Goal: Check status: Check status

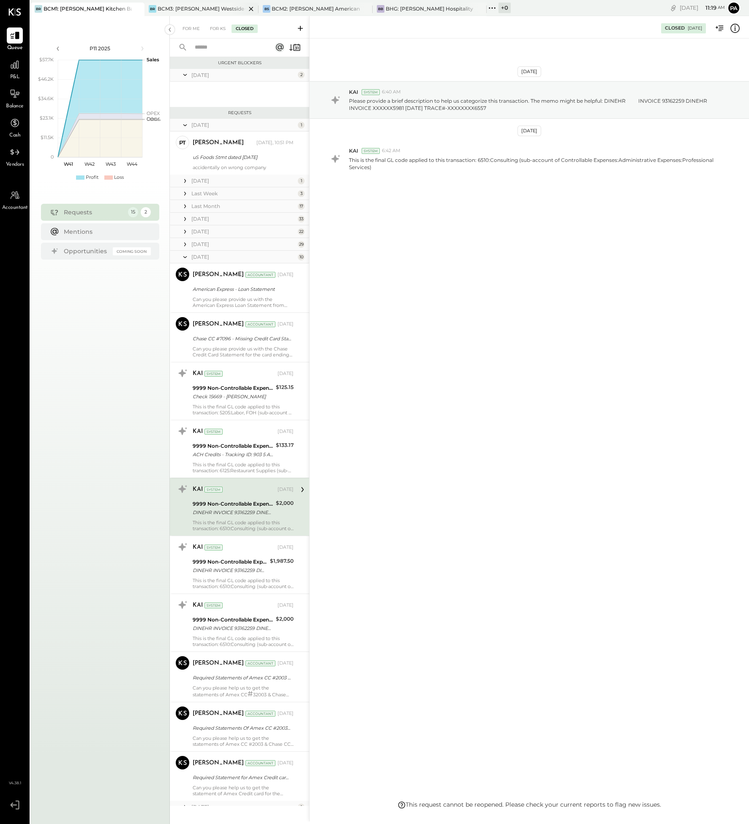
click at [200, 9] on div "BCM3: [PERSON_NAME] Westside Grill" at bounding box center [202, 8] width 88 height 7
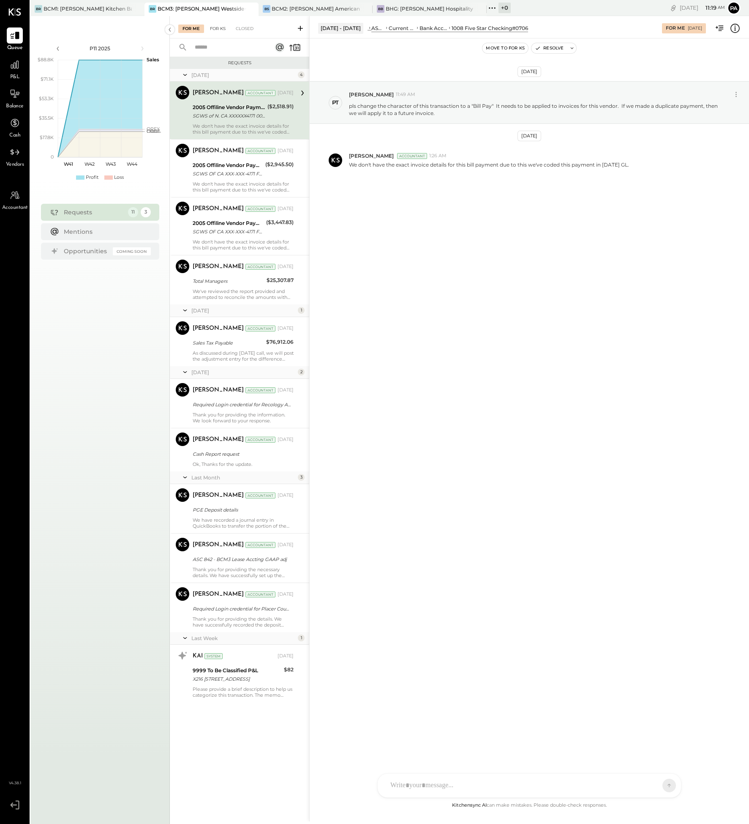
click at [219, 27] on div "For KS" at bounding box center [218, 29] width 24 height 8
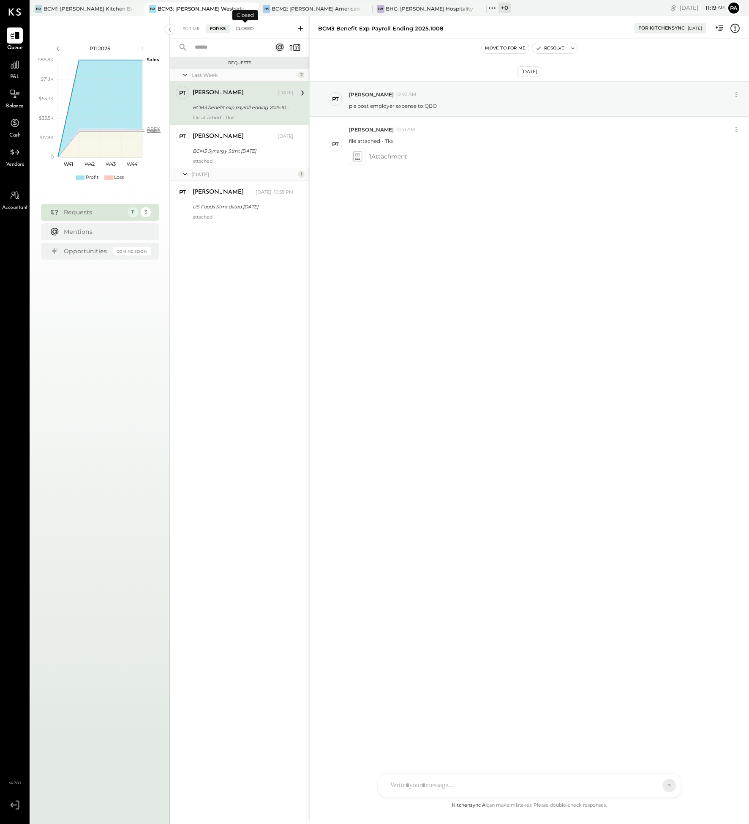
click at [245, 28] on div "Closed" at bounding box center [245, 29] width 26 height 8
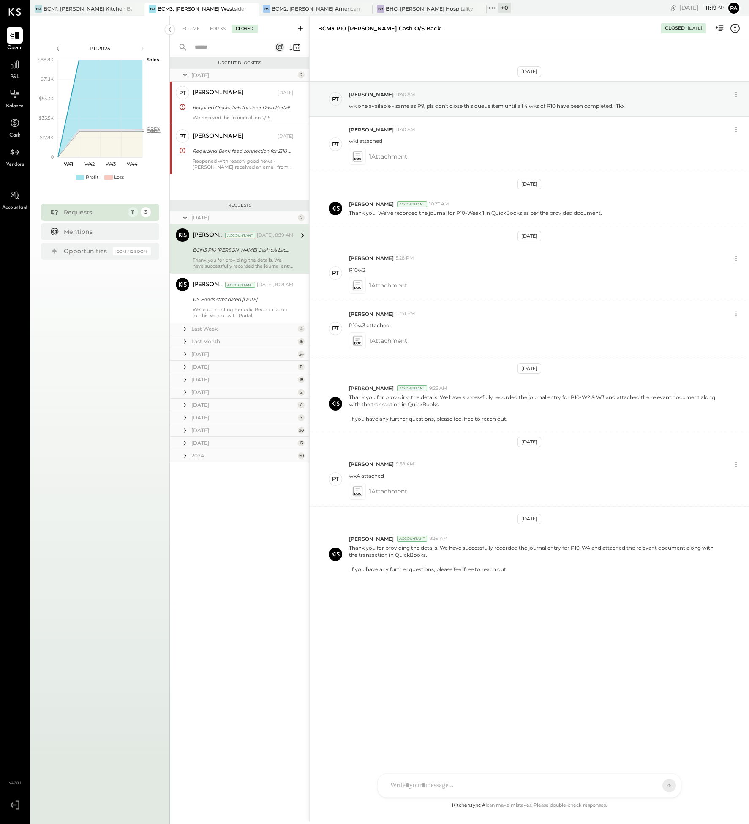
click at [210, 329] on div "Last Week" at bounding box center [243, 328] width 104 height 7
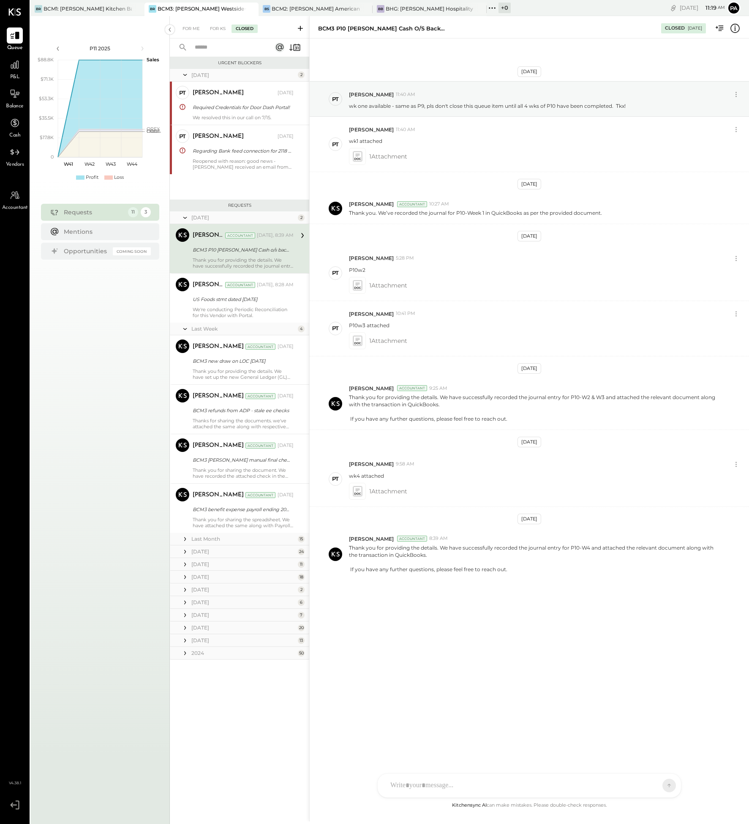
click at [209, 539] on div "Last Month" at bounding box center [243, 538] width 104 height 7
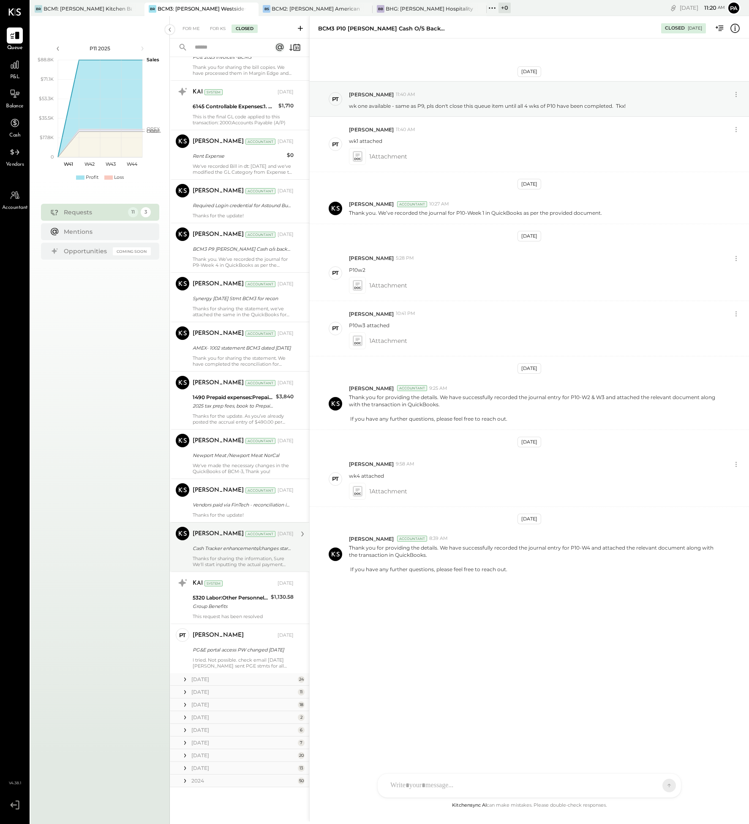
scroll to position [619, 0]
